Goal: Task Accomplishment & Management: Complete application form

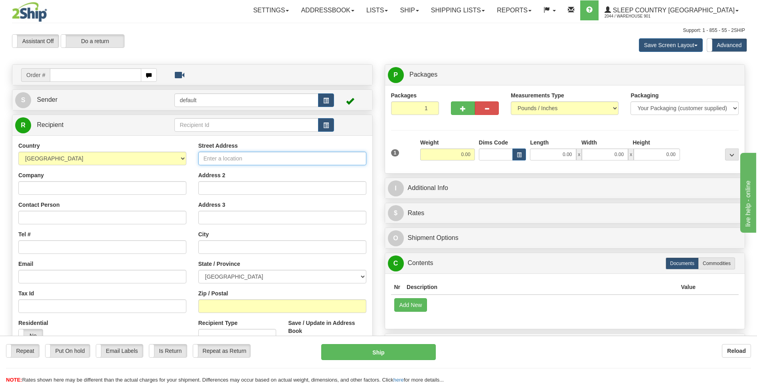
click at [225, 160] on input "Street Address" at bounding box center [282, 159] width 168 height 14
type input "18137 111AVE NW"
click at [86, 190] on input "Company" at bounding box center [102, 188] width 168 height 14
type input "SLEEP COUNTRY CANADA"
click at [223, 189] on input "Address 2" at bounding box center [282, 188] width 168 height 14
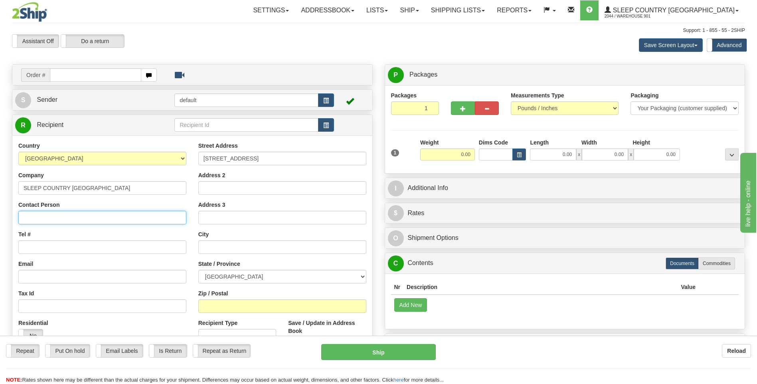
click at [88, 217] on input "Contact Person" at bounding box center [102, 218] width 168 height 14
type input "KEN DOW"
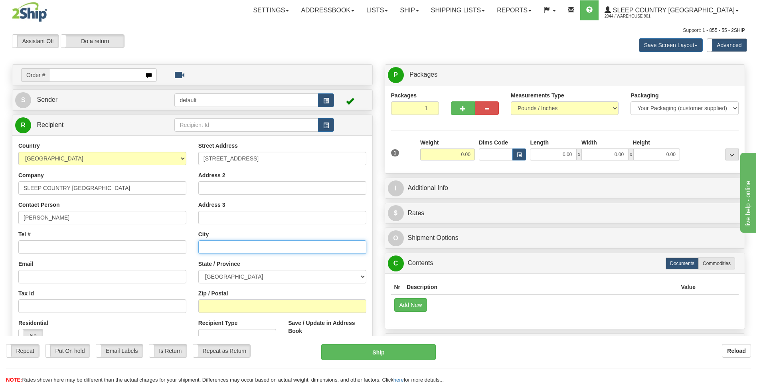
click at [203, 250] on input "text" at bounding box center [282, 247] width 168 height 14
type input "EDMONTON"
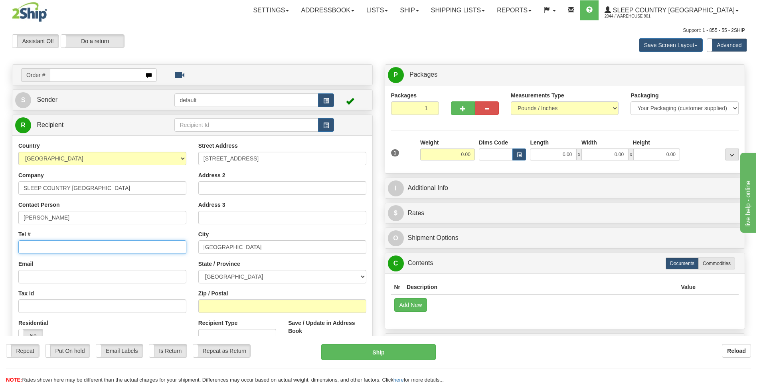
click at [33, 250] on input "Tel #" at bounding box center [102, 247] width 168 height 14
type input "780-483-9579"
click at [220, 310] on input "Zip / Postal" at bounding box center [282, 306] width 168 height 14
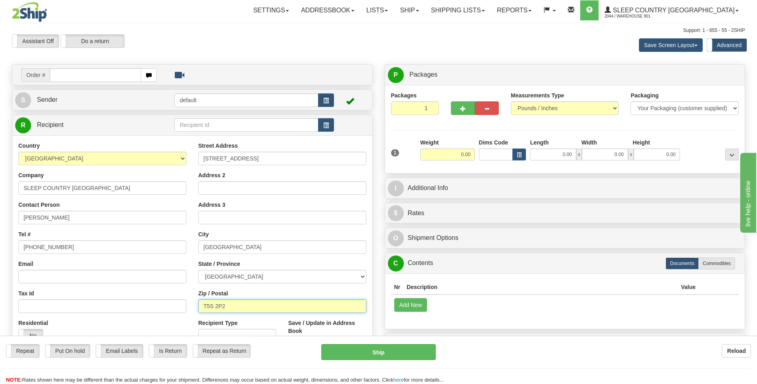
type input "T5S 2P2"
click at [211, 124] on input "text" at bounding box center [246, 125] width 144 height 14
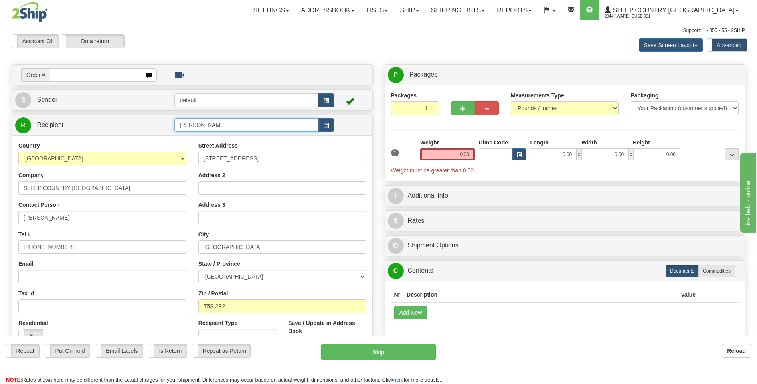
type input "KEN DOW"
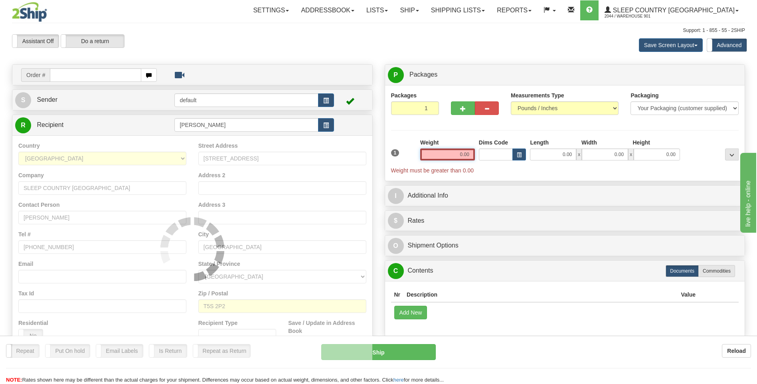
drag, startPoint x: 470, startPoint y: 154, endPoint x: 442, endPoint y: 154, distance: 27.1
click at [442, 154] on input "0.00" at bounding box center [447, 154] width 55 height 12
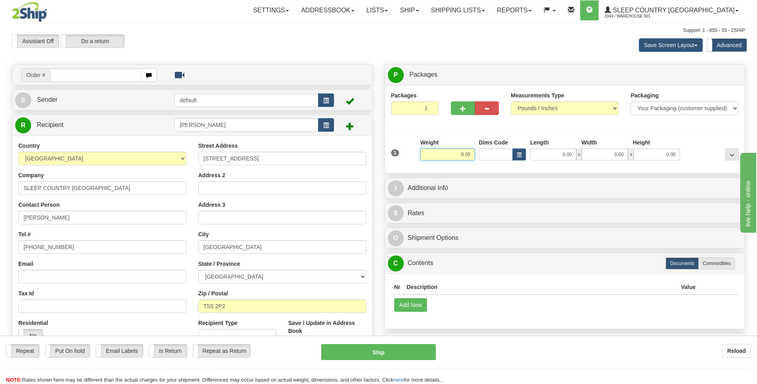
type input "0.05"
click at [565, 152] on input "0.00" at bounding box center [553, 154] width 46 height 12
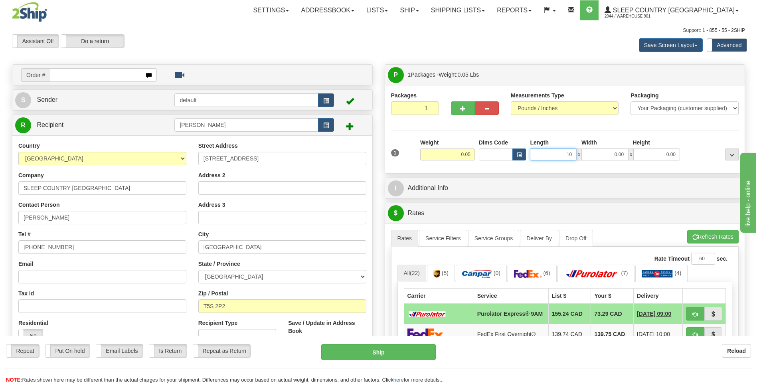
type input "10.00"
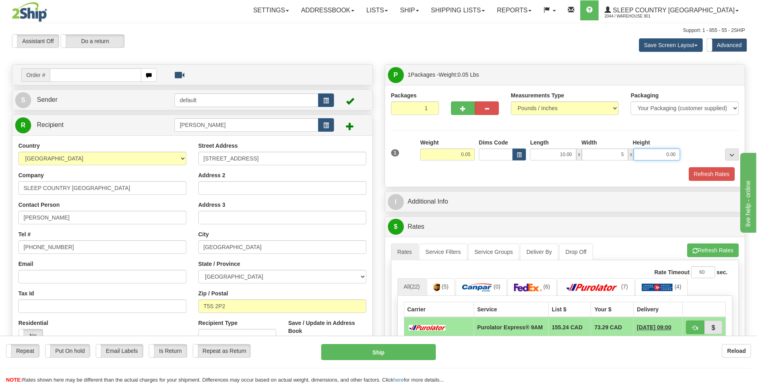
type input "5.00"
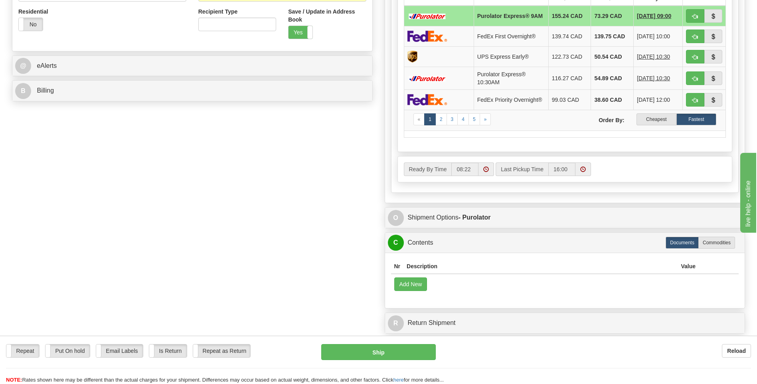
scroll to position [319, 0]
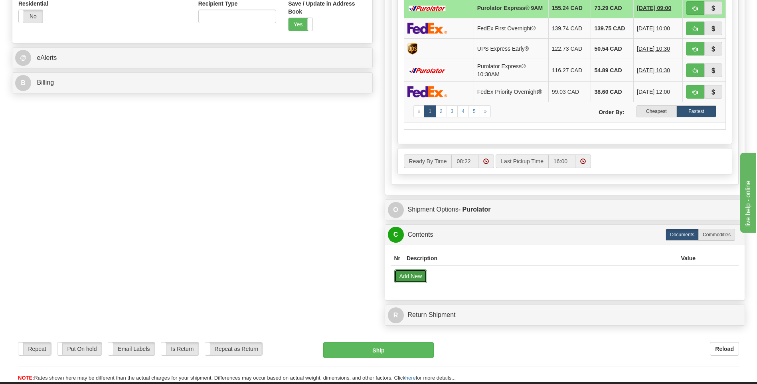
type input "0.10"
click at [419, 282] on button "Add New" at bounding box center [410, 276] width 33 height 14
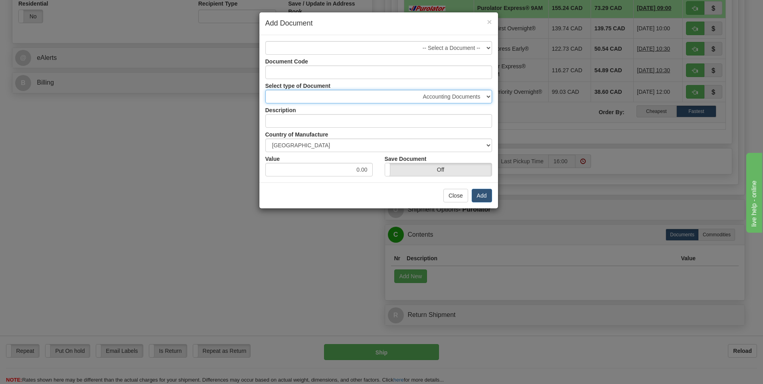
click at [488, 97] on select "Accounting Documents Analysis Reports Applications (Completed) Bank Statements …" at bounding box center [378, 97] width 227 height 14
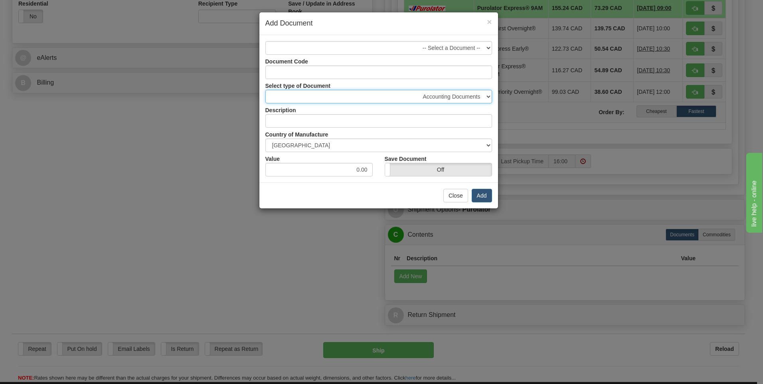
click at [488, 97] on select "Accounting Documents Analysis Reports Applications (Completed) Bank Statements …" at bounding box center [378, 97] width 227 height 14
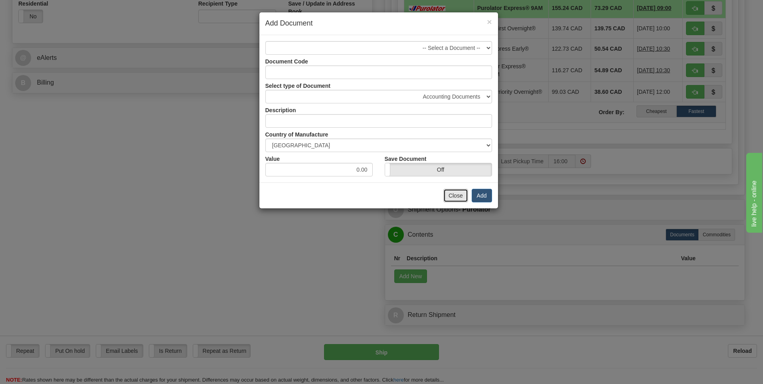
click at [462, 202] on button "Close" at bounding box center [455, 196] width 25 height 14
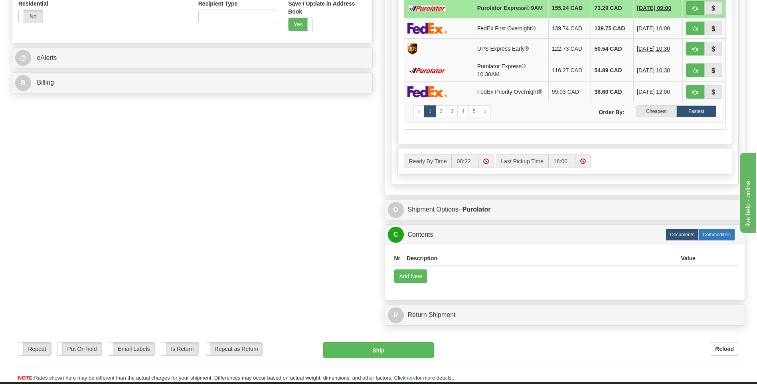
click at [716, 241] on label "Commodities" at bounding box center [716, 235] width 37 height 12
radio input "true"
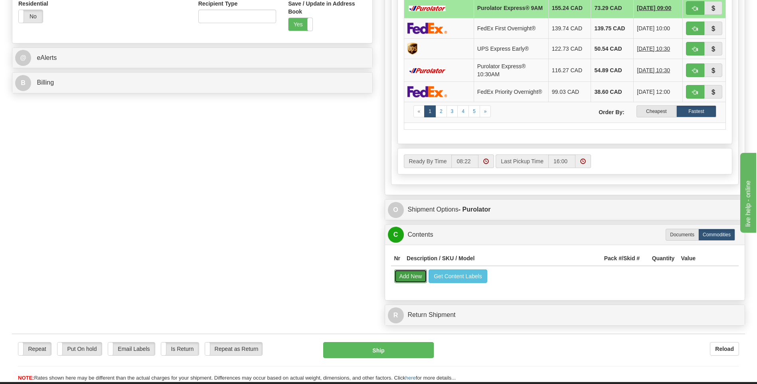
click at [405, 283] on button "Add New" at bounding box center [410, 276] width 33 height 14
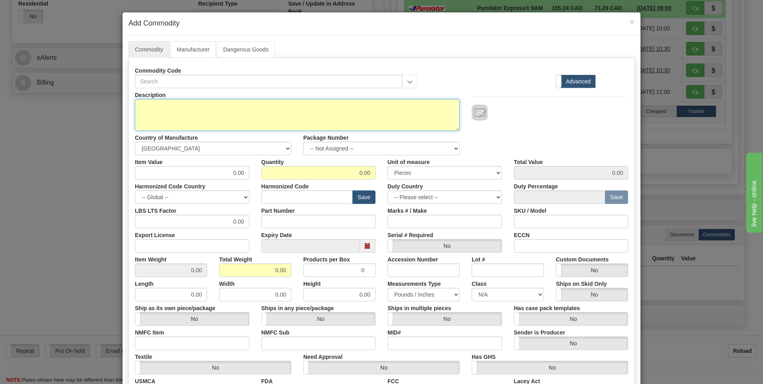
click at [165, 105] on textarea "Description" at bounding box center [297, 115] width 325 height 32
type textarea "SWATCH HANGER EGY COT - POP"
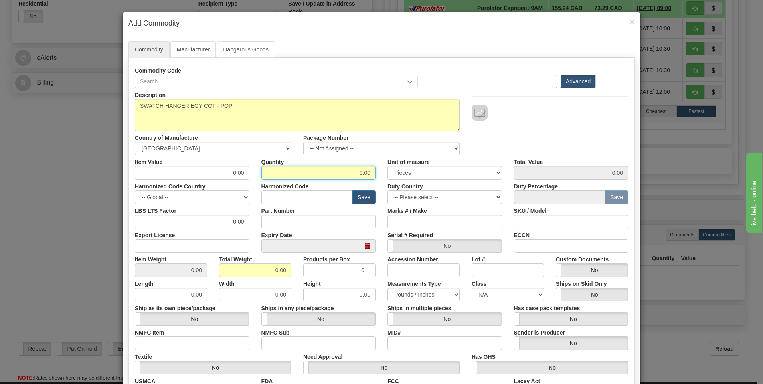
click at [359, 174] on input "0.00" at bounding box center [318, 173] width 115 height 14
type input "1.00"
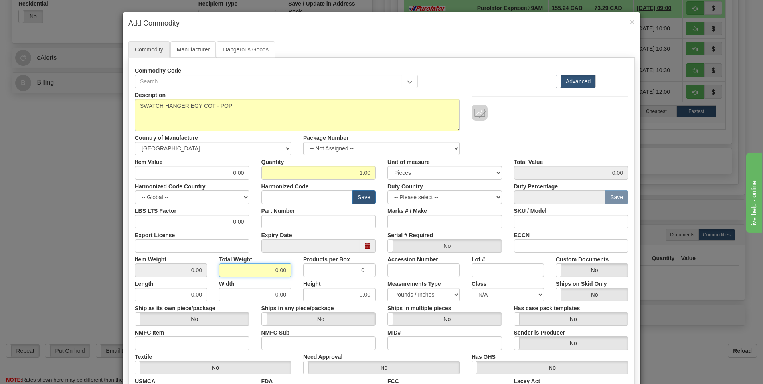
click at [279, 272] on input "0.00" at bounding box center [255, 270] width 72 height 14
type input "0.10"
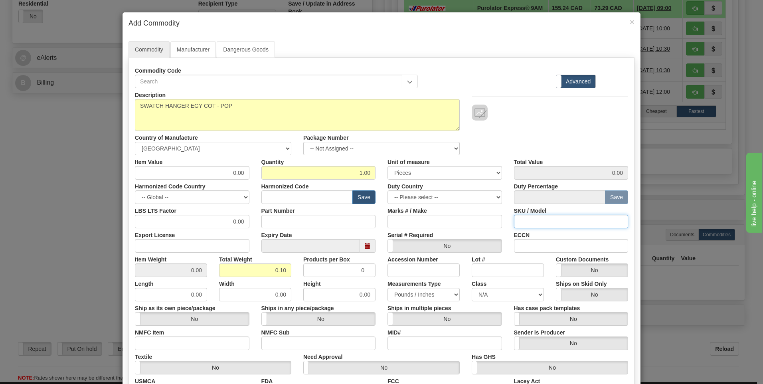
type input "0.1000"
click at [533, 220] on input "SKU / Model" at bounding box center [571, 222] width 115 height 14
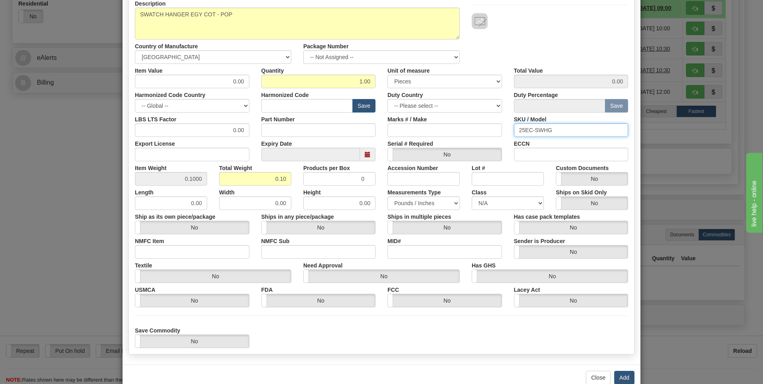
scroll to position [110, 0]
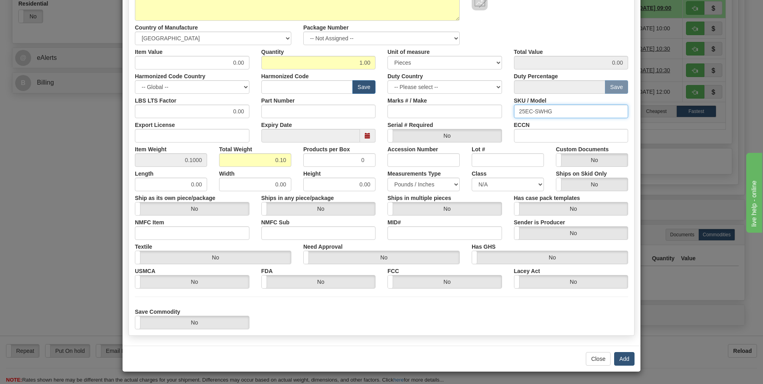
type input "25EC-SWHG"
click at [615, 357] on button "Add" at bounding box center [624, 359] width 20 height 14
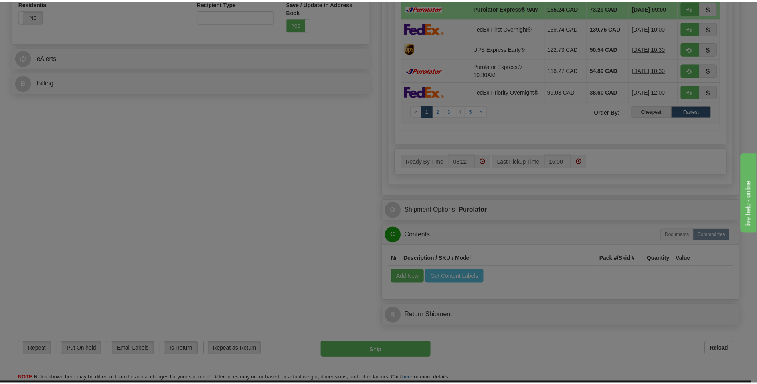
scroll to position [0, 0]
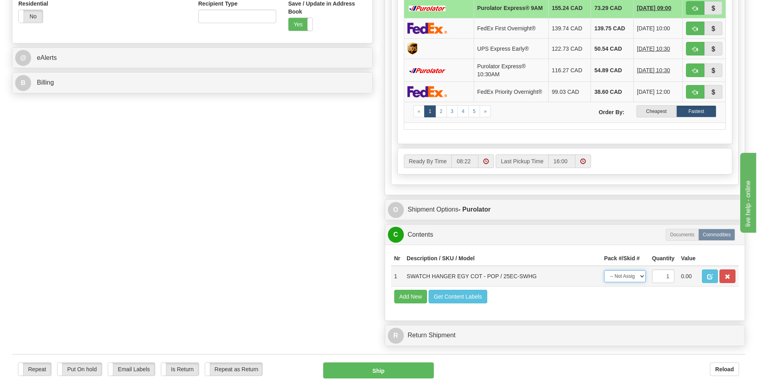
click at [642, 281] on select "-- Not Assigned -- Package 1" at bounding box center [624, 276] width 41 height 12
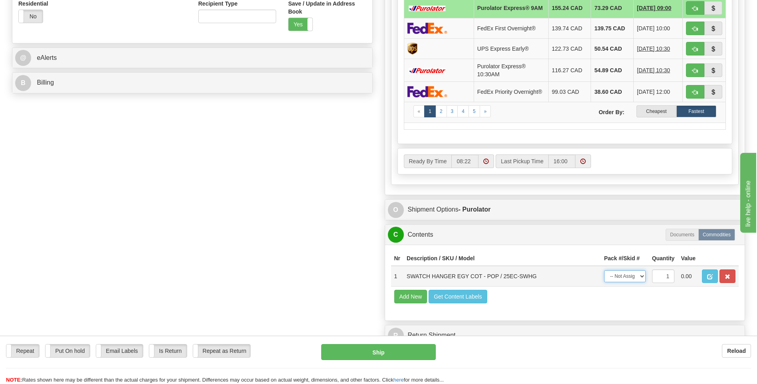
select select "0"
click at [604, 275] on select "-- Not Assigned -- Package 1" at bounding box center [624, 276] width 41 height 12
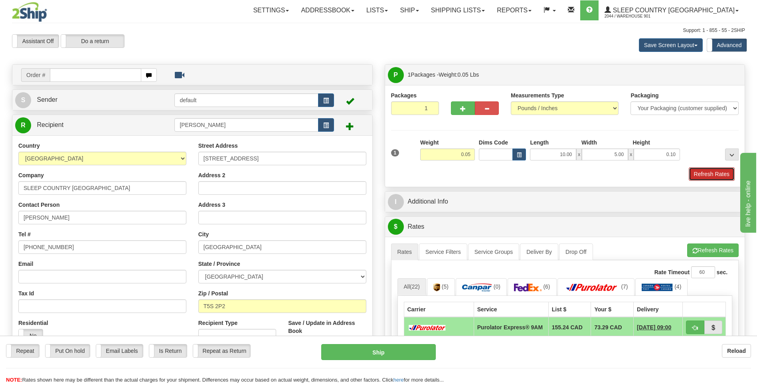
click at [713, 171] on button "Refresh Rates" at bounding box center [712, 174] width 46 height 14
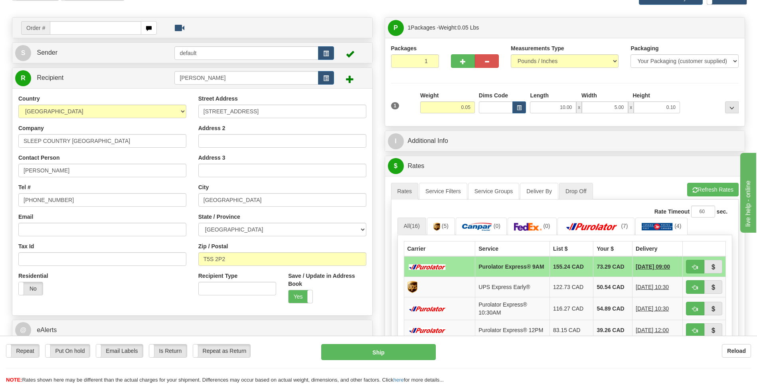
scroll to position [120, 0]
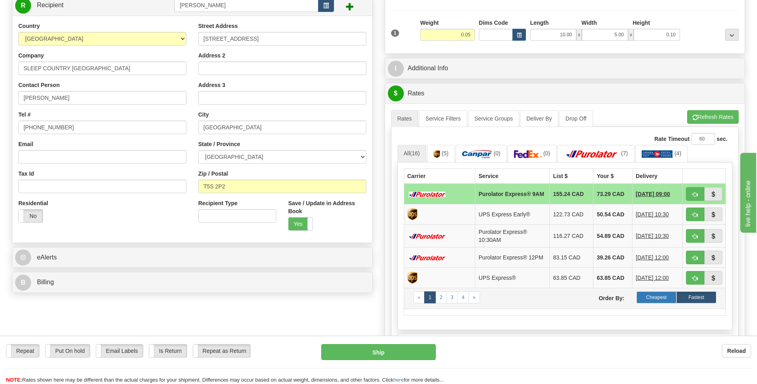
click at [651, 303] on label "Cheapest" at bounding box center [656, 297] width 40 height 12
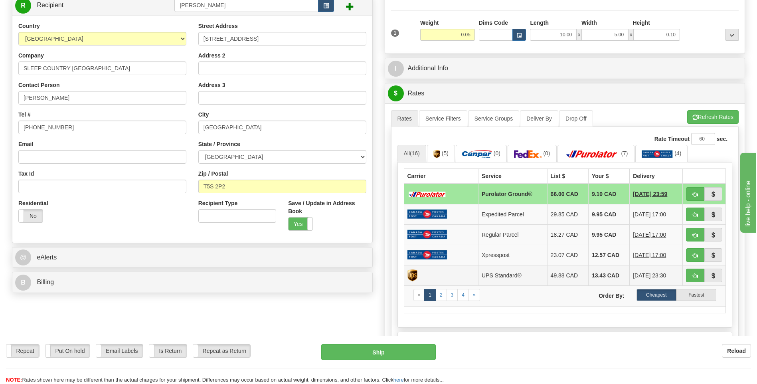
click at [597, 282] on td "13.43 CAD" at bounding box center [608, 275] width 41 height 20
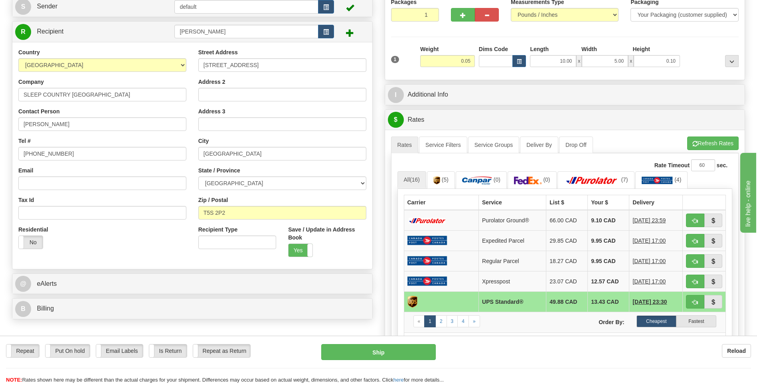
scroll to position [80, 0]
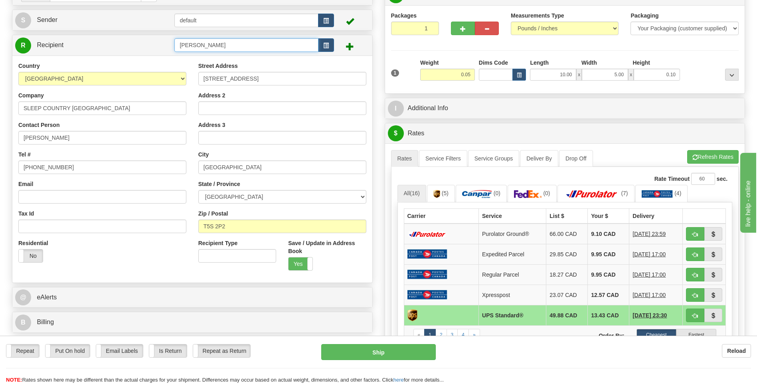
drag, startPoint x: 220, startPoint y: 47, endPoint x: 159, endPoint y: 49, distance: 61.5
click at [159, 49] on tr "R Recipient KEN DOW" at bounding box center [192, 45] width 354 height 16
type input "DC96 EDMONTON"
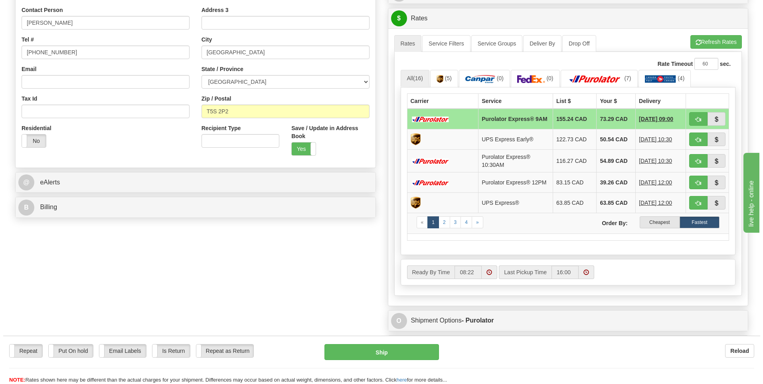
scroll to position [279, 0]
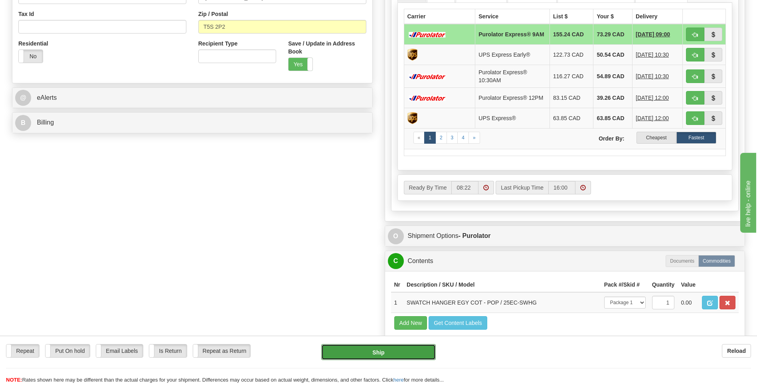
click at [379, 353] on button "Ship" at bounding box center [378, 352] width 114 height 16
type input "200"
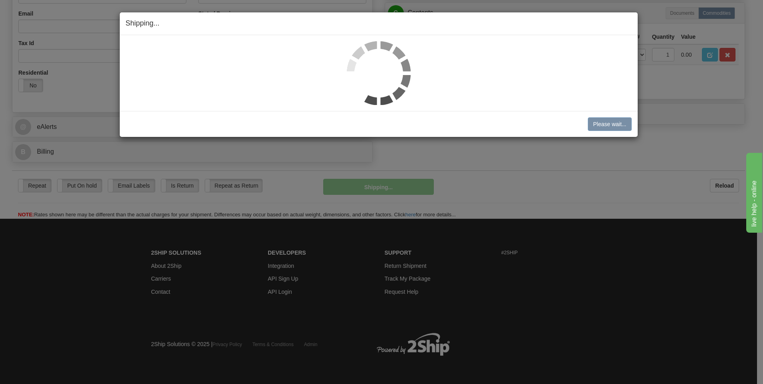
scroll to position [251, 0]
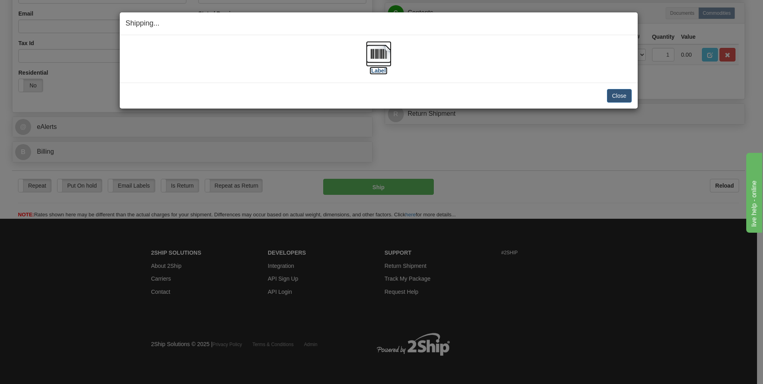
click at [381, 69] on label "[Label]" at bounding box center [378, 71] width 18 height 8
click at [543, 156] on div "Shipping... Your SHIPMENT will EXPIRE in [Label] IMPORTANT NOTICE Embassy / Con…" at bounding box center [381, 192] width 763 height 384
click at [620, 95] on button "Close" at bounding box center [619, 96] width 25 height 14
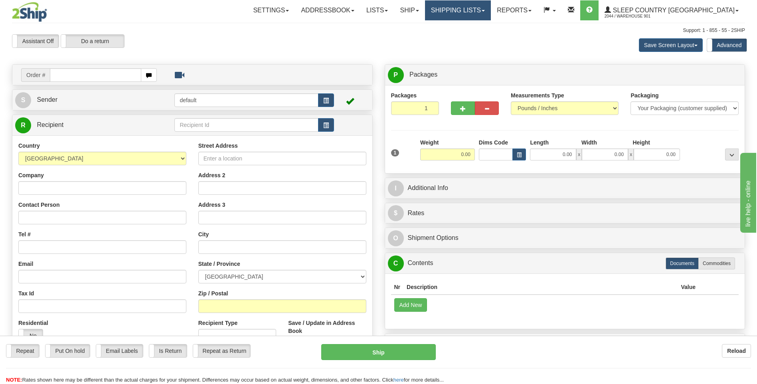
click at [491, 9] on link "Shipping lists" at bounding box center [458, 10] width 66 height 20
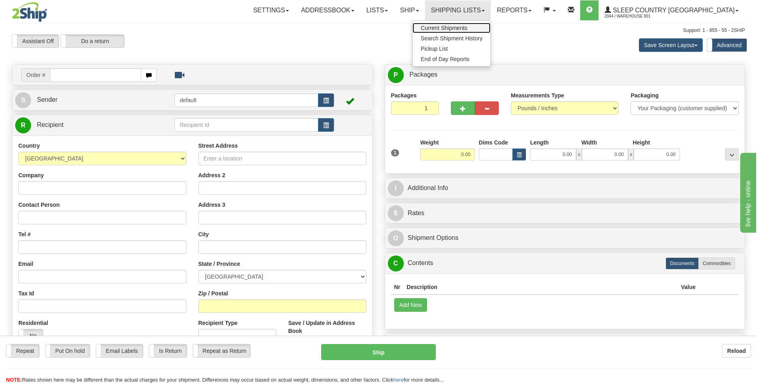
click at [490, 28] on link "Current Shipments" at bounding box center [452, 28] width 78 height 10
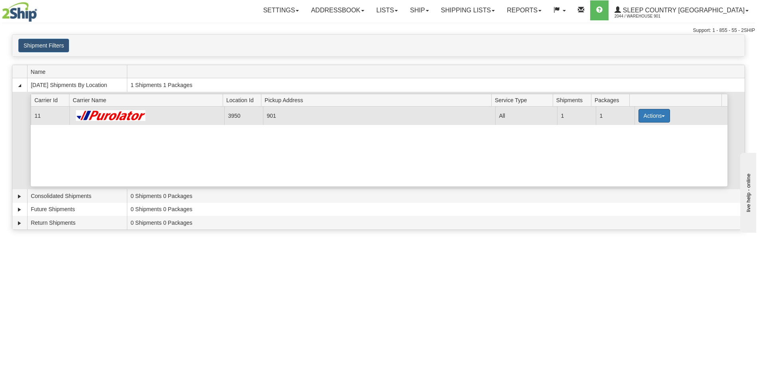
click at [657, 117] on button "Actions" at bounding box center [654, 116] width 32 height 14
click at [635, 132] on span "Details" at bounding box center [625, 131] width 22 height 6
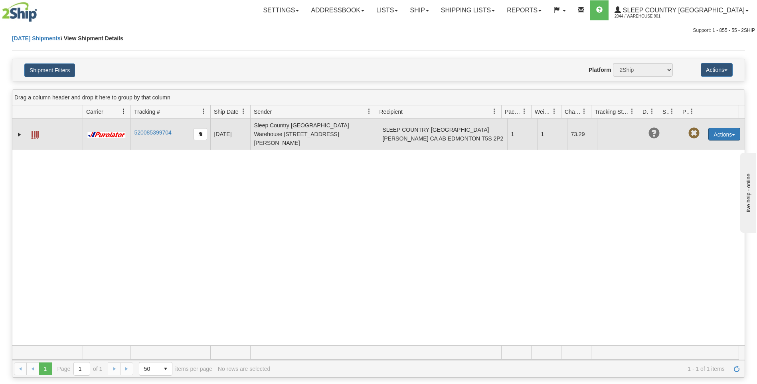
click at [718, 128] on button "Actions" at bounding box center [724, 134] width 32 height 13
click at [705, 177] on link "Delete" at bounding box center [708, 180] width 64 height 10
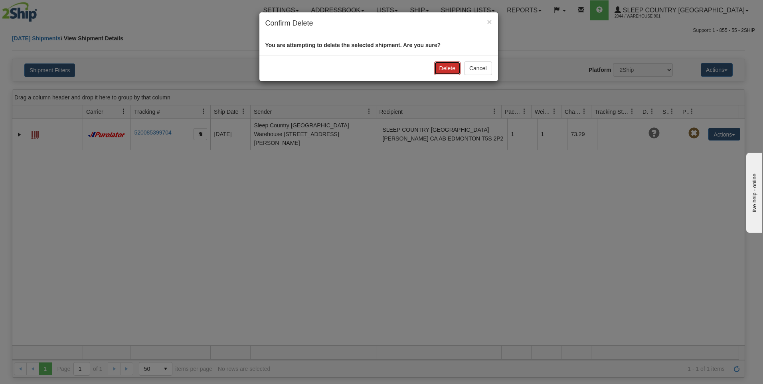
click at [442, 72] on button "Delete" at bounding box center [447, 68] width 26 height 14
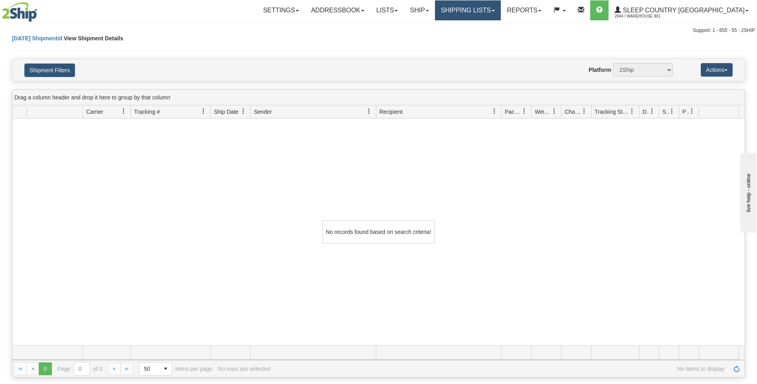
click at [496, 9] on link "Shipping lists" at bounding box center [468, 10] width 66 height 20
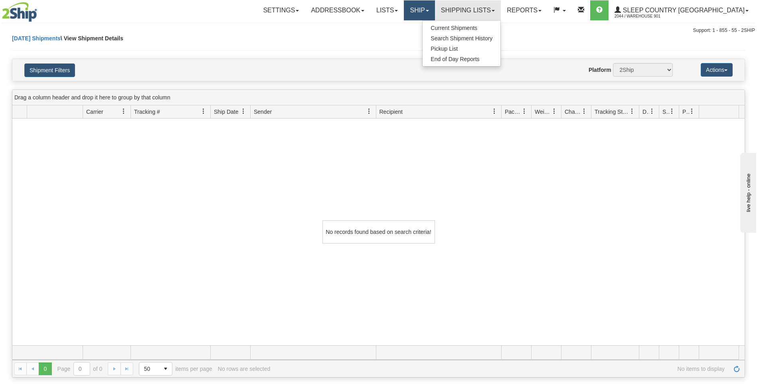
click at [434, 9] on link "Ship" at bounding box center [419, 10] width 31 height 20
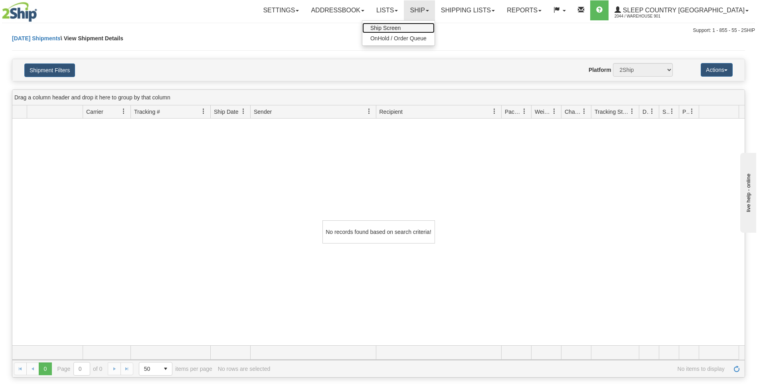
click at [434, 30] on link "Ship Screen" at bounding box center [398, 28] width 72 height 10
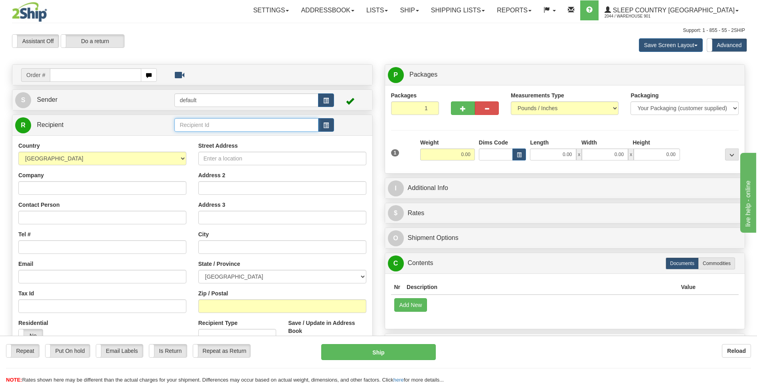
click at [197, 123] on input "text" at bounding box center [246, 125] width 144 height 14
click at [206, 139] on div "DC96 EDMONTON" at bounding box center [245, 137] width 136 height 9
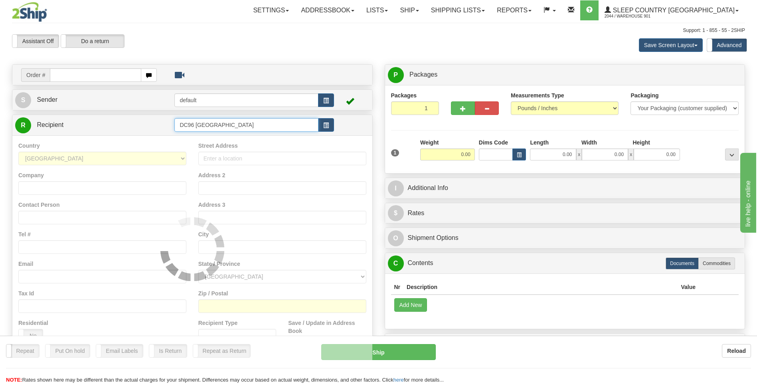
type input "DC96 EDMONTON"
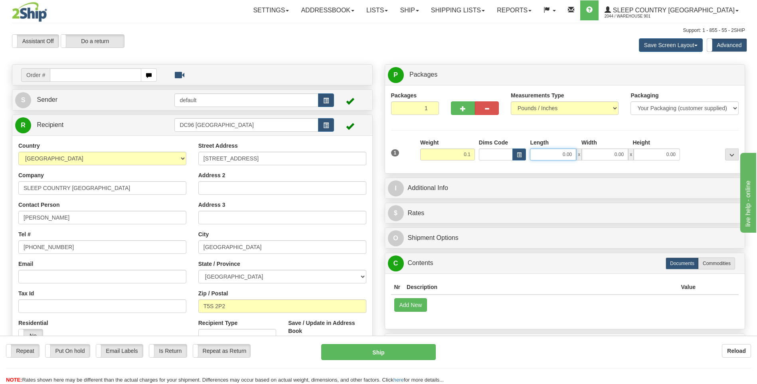
click at [569, 155] on input "0.00" at bounding box center [553, 154] width 46 height 12
type input "0.10"
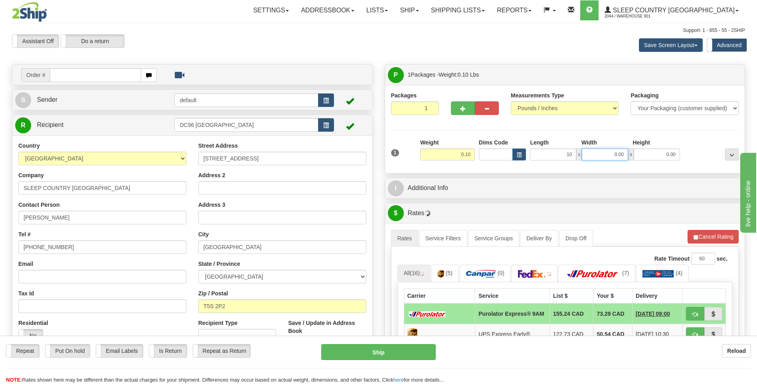
type input "10.00"
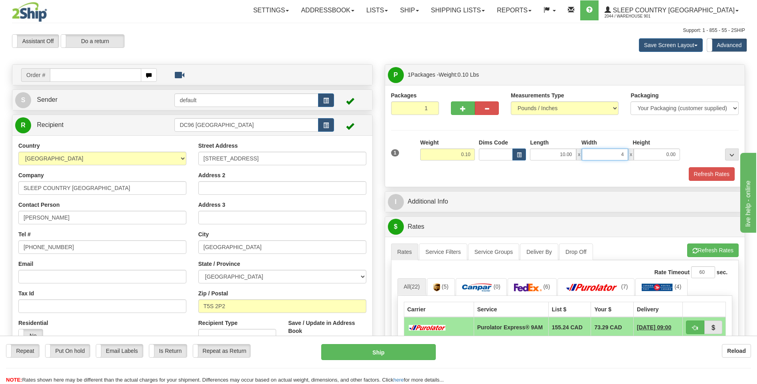
type input "4.00"
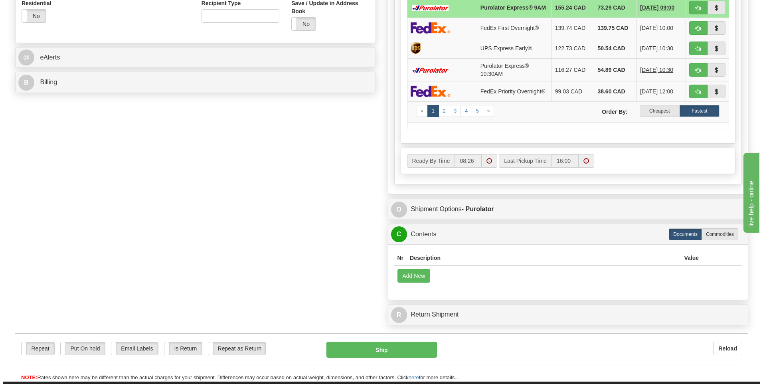
scroll to position [399, 0]
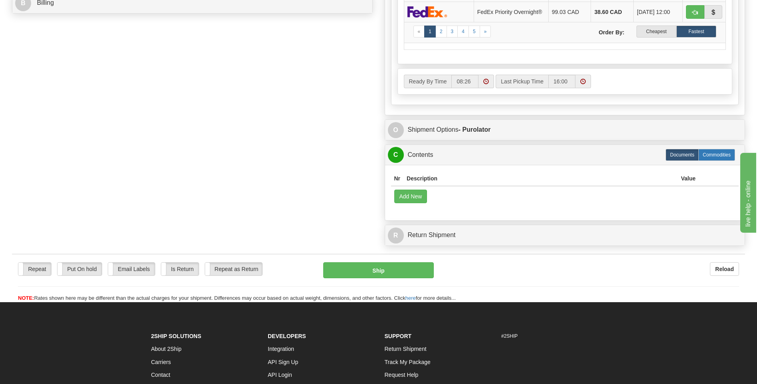
type input "0.20"
click at [709, 156] on label "Commodities" at bounding box center [716, 155] width 37 height 12
radio input "true"
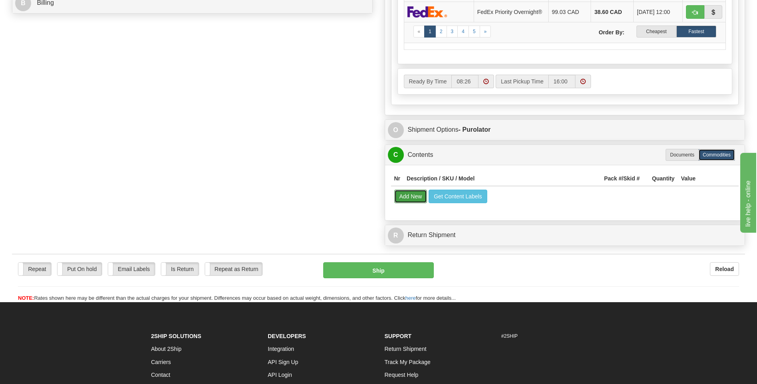
click at [423, 203] on button "Add New" at bounding box center [410, 197] width 33 height 14
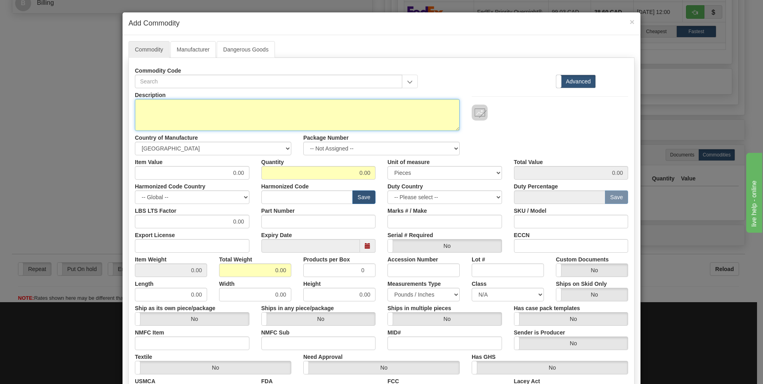
click at [204, 106] on textarea "Description" at bounding box center [297, 115] width 325 height 32
type textarea "25EC-SWHG"
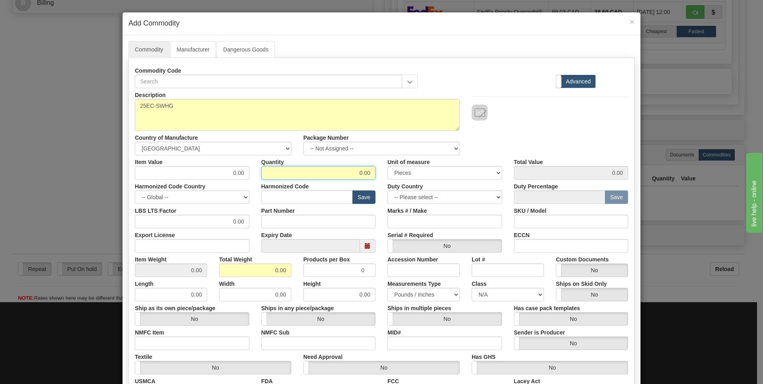
click at [359, 174] on input "0.00" at bounding box center [318, 173] width 115 height 14
type input "1.00"
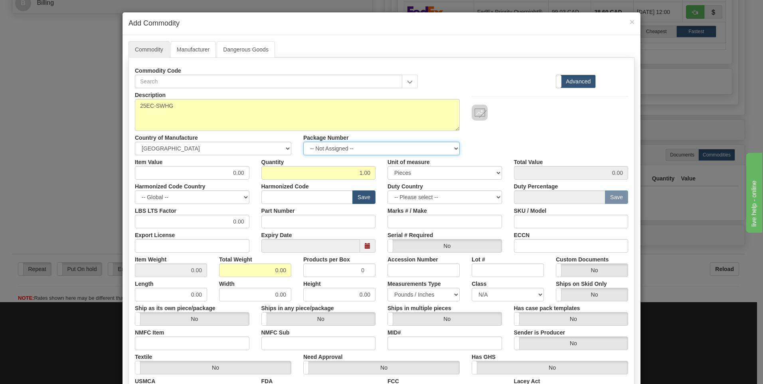
click at [454, 147] on select "-- Not Assigned -- Package 1" at bounding box center [381, 149] width 156 height 14
select select "0"
click at [303, 142] on select "-- Not Assigned -- Package 1" at bounding box center [381, 149] width 156 height 14
click at [495, 176] on select "3 Thousand Square Inches Adjustments 56 Pound Bushel Bag Barrel Board Feet Box …" at bounding box center [444, 173] width 115 height 14
click at [496, 174] on select "3 Thousand Square Inches Adjustments 56 Pound Bushel Bag Barrel Board Feet Box …" at bounding box center [444, 173] width 115 height 14
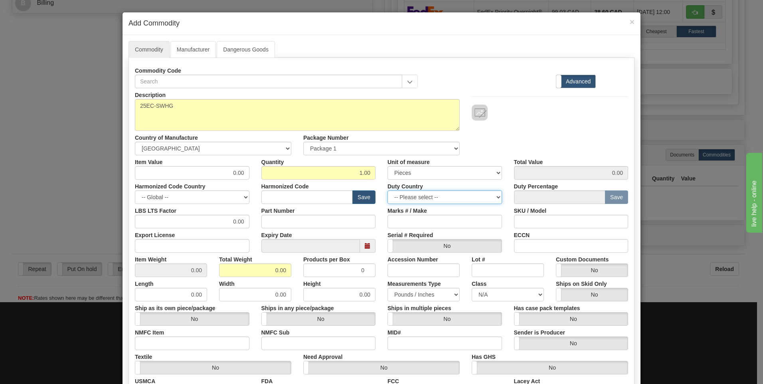
click at [497, 196] on select "-- Please select -- AFGHANISTAN ALAND ISLANDS ALBANIA ALGERIA AMERICAN SAMOA AN…" at bounding box center [444, 197] width 115 height 14
select select "CA"
click at [387, 190] on select "-- Please select -- AFGHANISTAN ALAND ISLANDS ALBANIA ALGERIA AMERICAN SAMOA AN…" at bounding box center [444, 197] width 115 height 14
click at [274, 270] on input "0.00" at bounding box center [255, 270] width 72 height 14
type input "0.10"
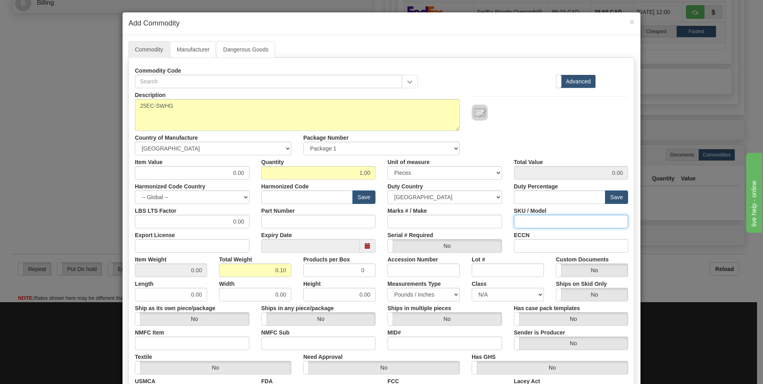
type input "0.1000"
click at [532, 221] on input "SKU / Model" at bounding box center [571, 222] width 115 height 14
type input "25EC-SWHG"
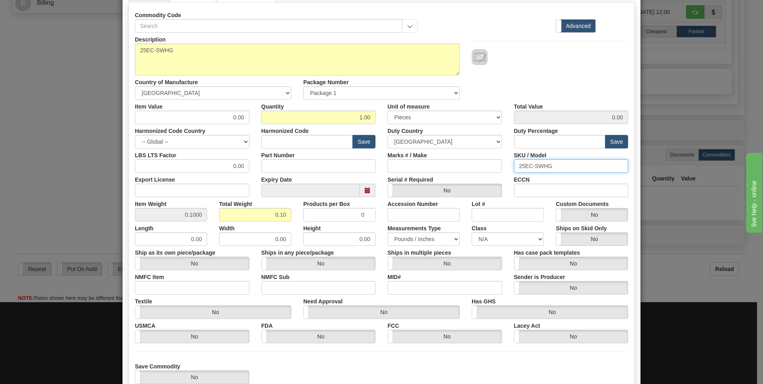
scroll to position [110, 0]
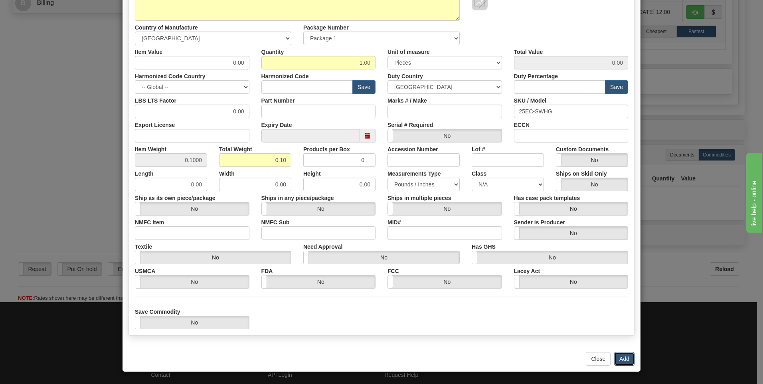
click at [616, 356] on button "Add" at bounding box center [624, 359] width 20 height 14
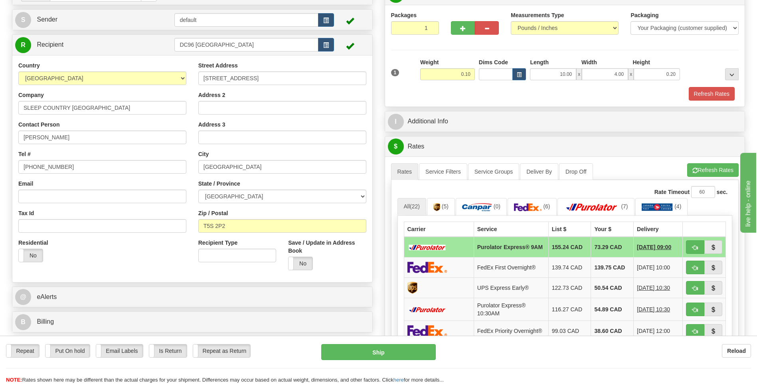
scroll to position [80, 0]
click at [713, 97] on button "Refresh Rates" at bounding box center [712, 94] width 46 height 14
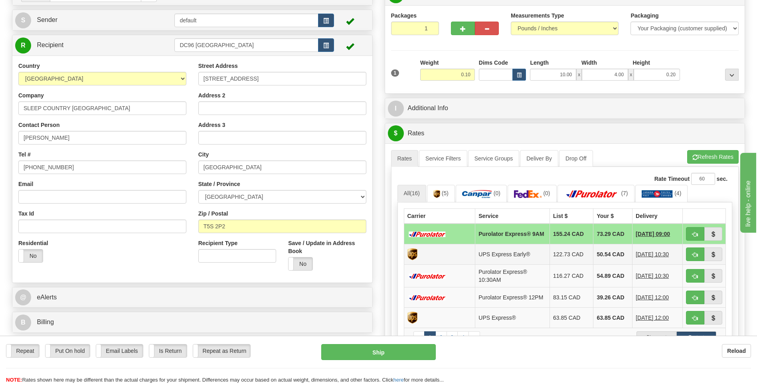
scroll to position [199, 0]
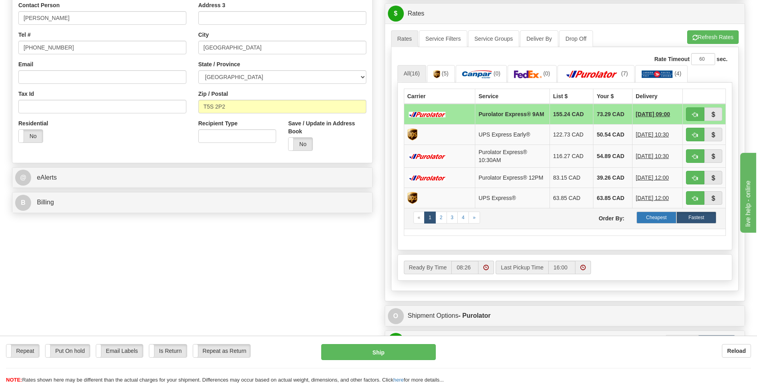
click at [662, 223] on label "Cheapest" at bounding box center [656, 217] width 40 height 12
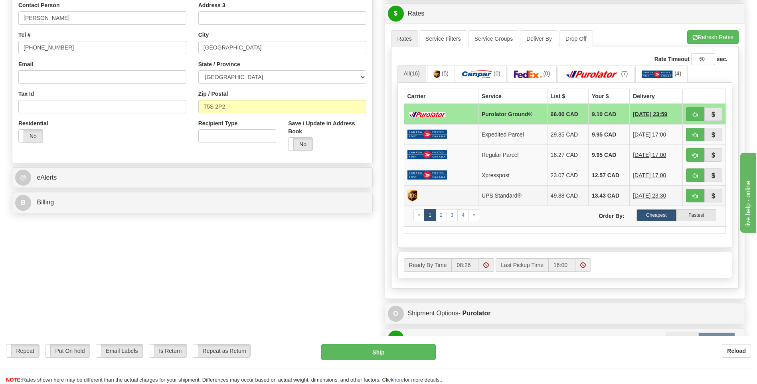
click at [483, 194] on td "UPS Standard®" at bounding box center [512, 195] width 69 height 20
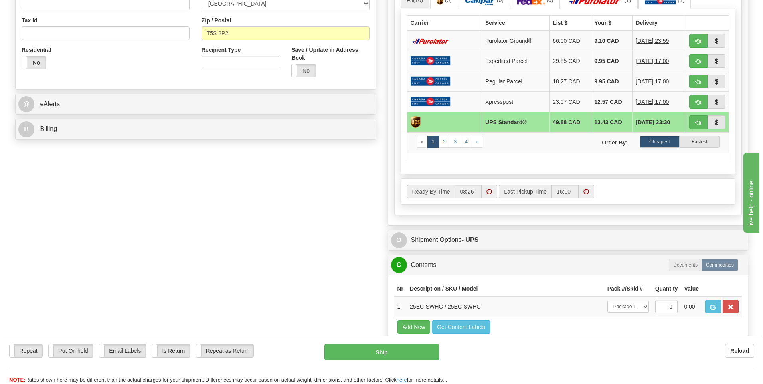
scroll to position [279, 0]
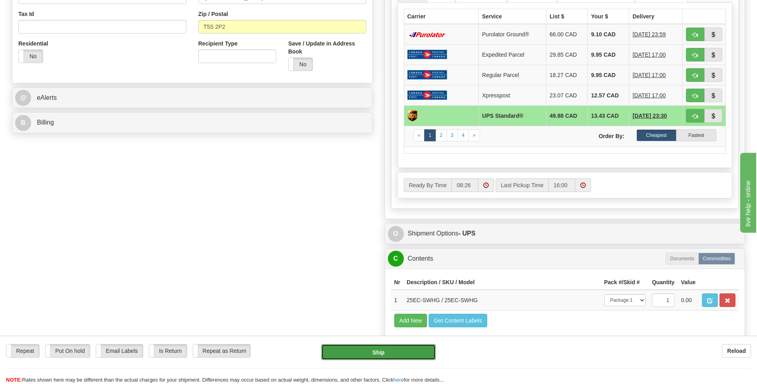
click at [388, 355] on button "Ship" at bounding box center [378, 352] width 114 height 16
type input "11"
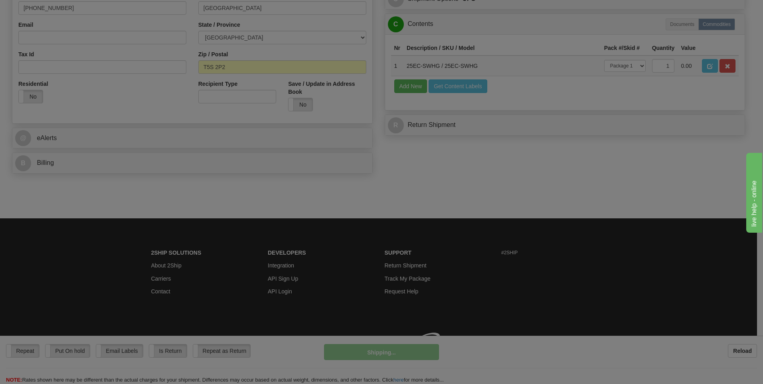
scroll to position [251, 0]
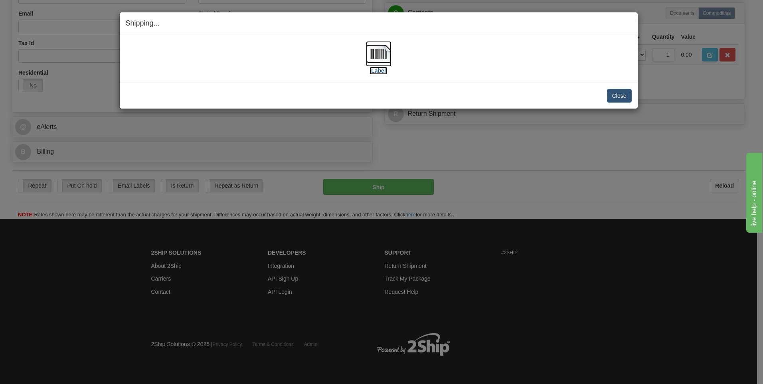
click at [381, 69] on label "[Label]" at bounding box center [378, 71] width 18 height 8
click at [616, 93] on button "Close" at bounding box center [619, 96] width 25 height 14
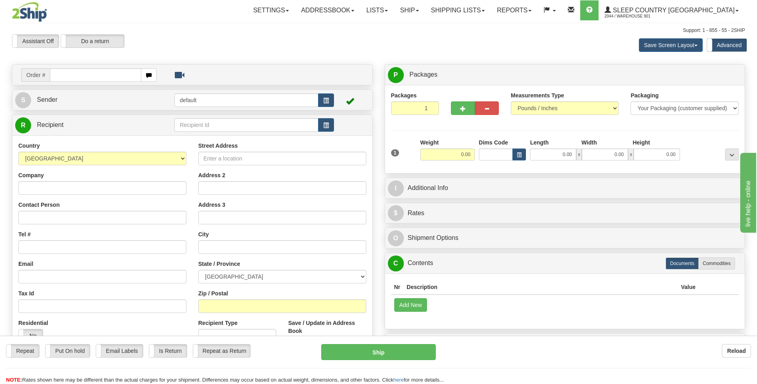
click at [388, 38] on div "Assistant On Assistant Off Do a return Do a return Previous Next Save Screen La…" at bounding box center [378, 45] width 745 height 22
click at [664, 13] on span "2044 / Warehouse 901" at bounding box center [634, 16] width 60 height 8
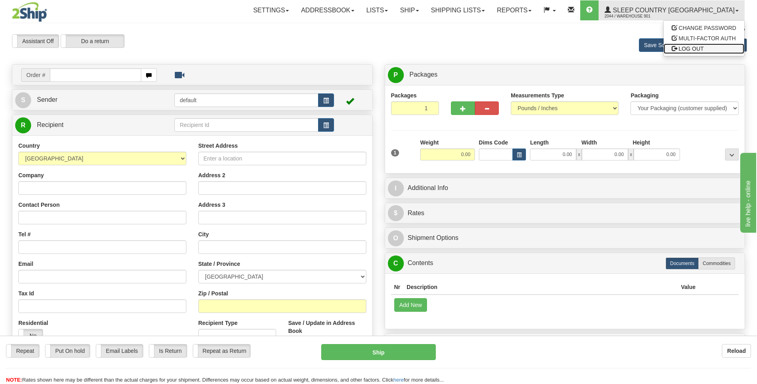
click at [710, 47] on link "LOG OUT" at bounding box center [703, 48] width 81 height 10
